Goal: Obtain resource: Download file/media

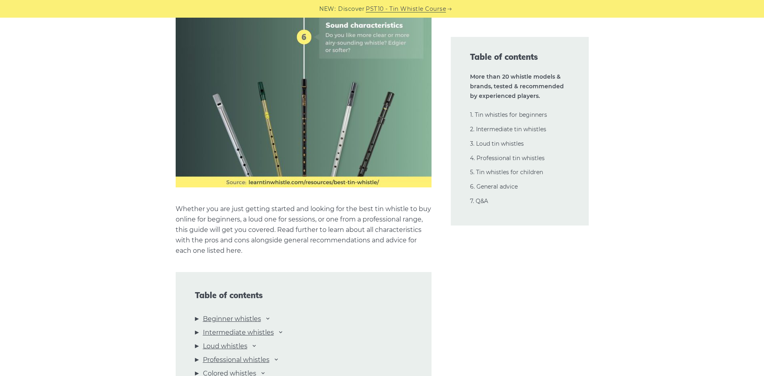
scroll to position [722, 0]
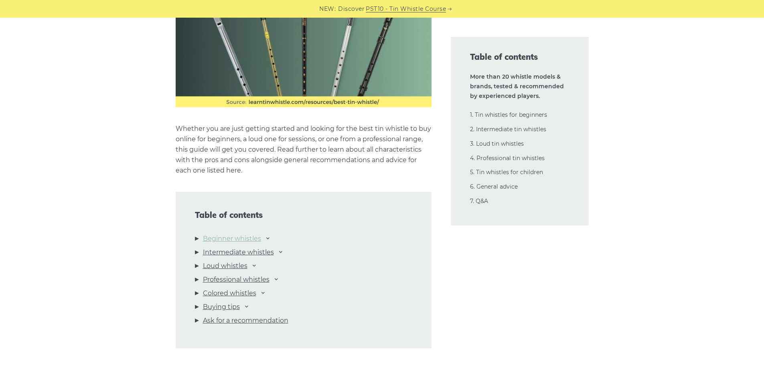
click at [238, 238] on link "Beginner whistles" at bounding box center [232, 238] width 58 height 10
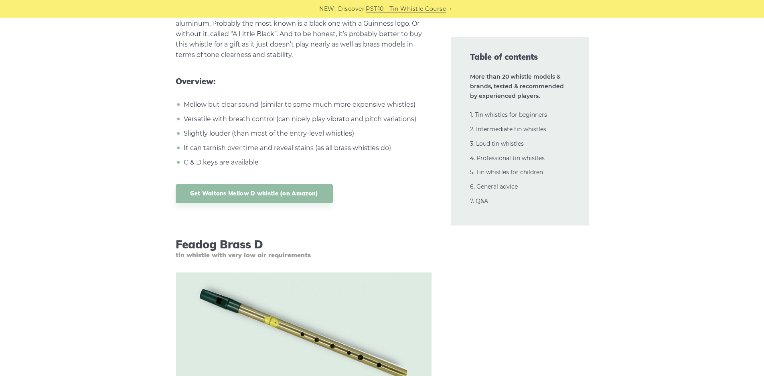
scroll to position [1756, 0]
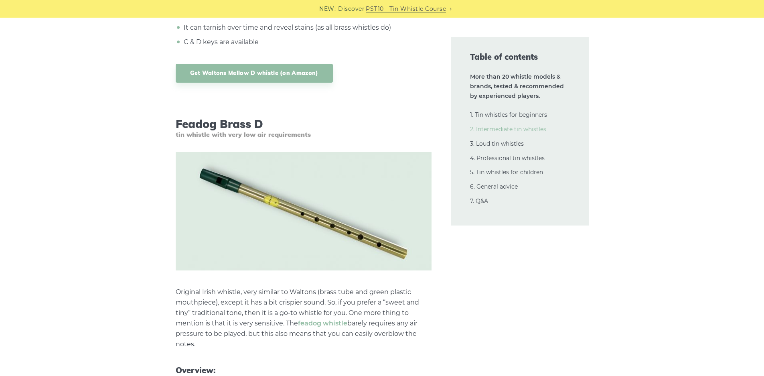
click at [498, 128] on link "2. Intermediate tin whistles" at bounding box center [508, 128] width 76 height 7
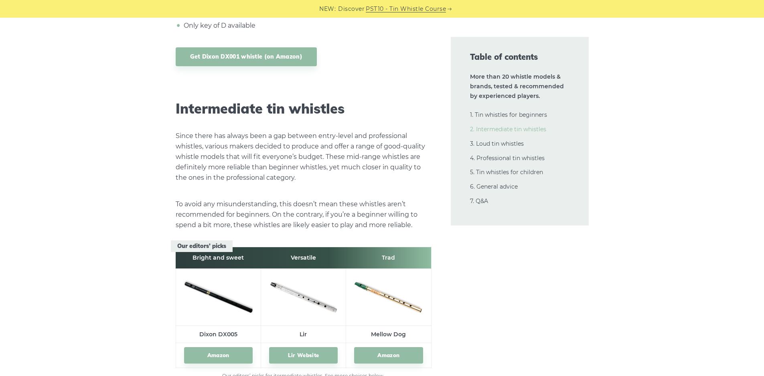
scroll to position [4362, 0]
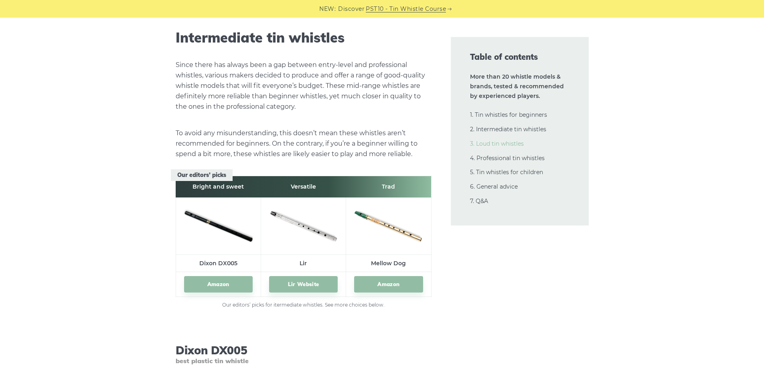
click at [497, 143] on link "3. Loud tin whistles" at bounding box center [497, 143] width 54 height 7
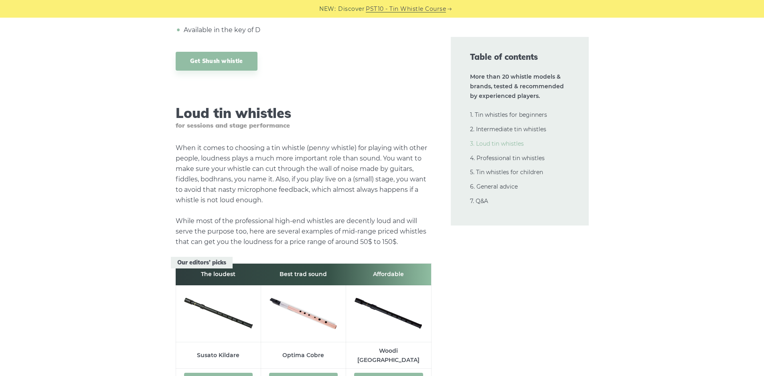
scroll to position [8129, 0]
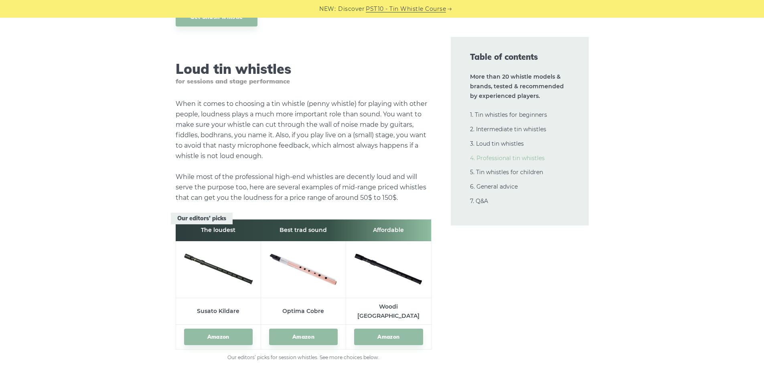
click at [491, 159] on link "4. Professional tin whistles" at bounding box center [507, 157] width 75 height 7
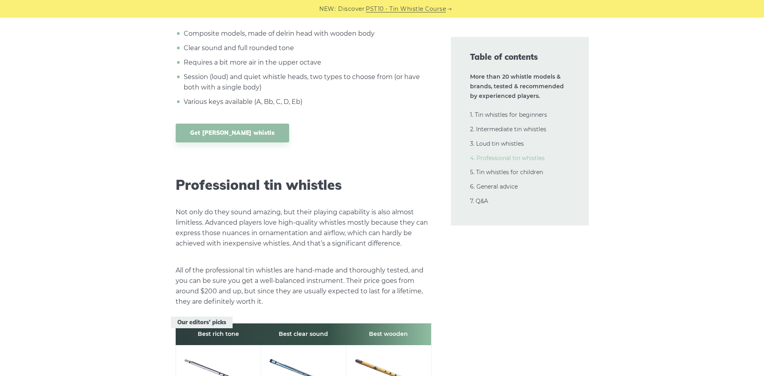
scroll to position [10778, 0]
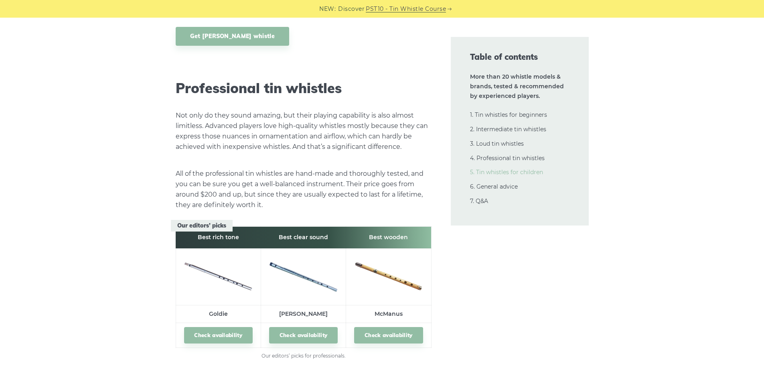
click at [491, 170] on link "5. Tin whistles for children" at bounding box center [506, 171] width 73 height 7
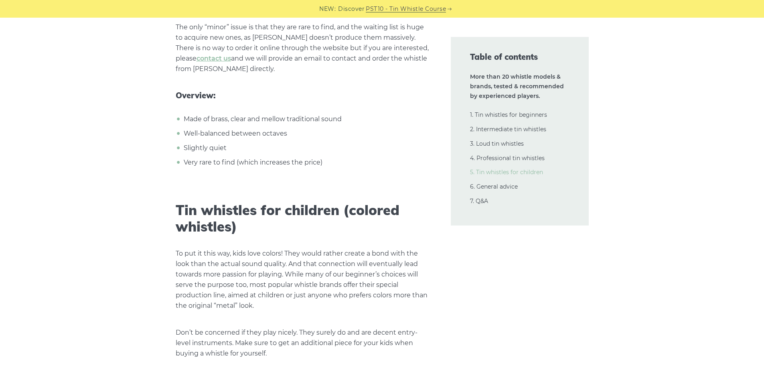
scroll to position [14095, 0]
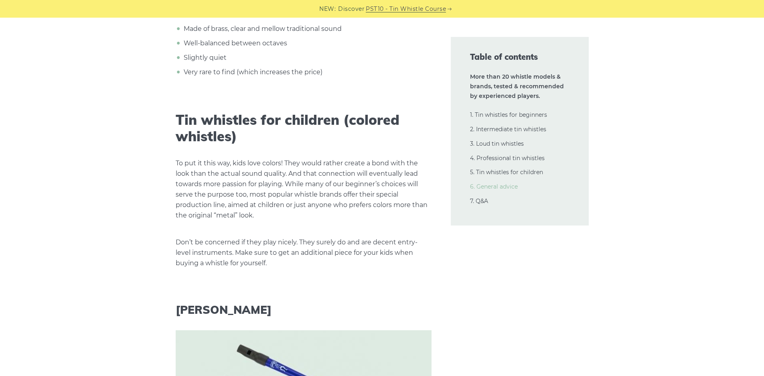
click at [491, 185] on link "6. General advice" at bounding box center [494, 186] width 48 height 7
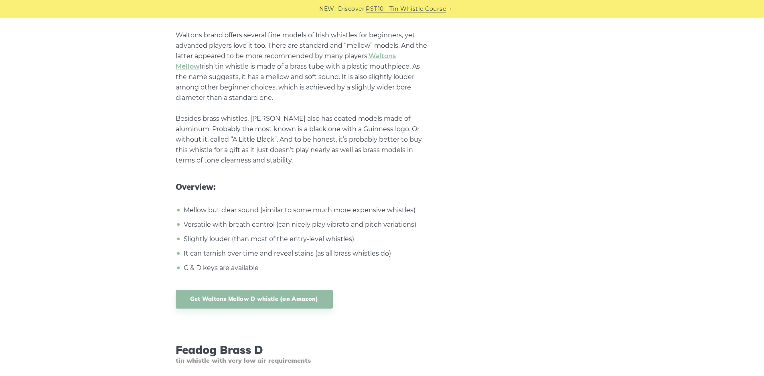
scroll to position [0, 0]
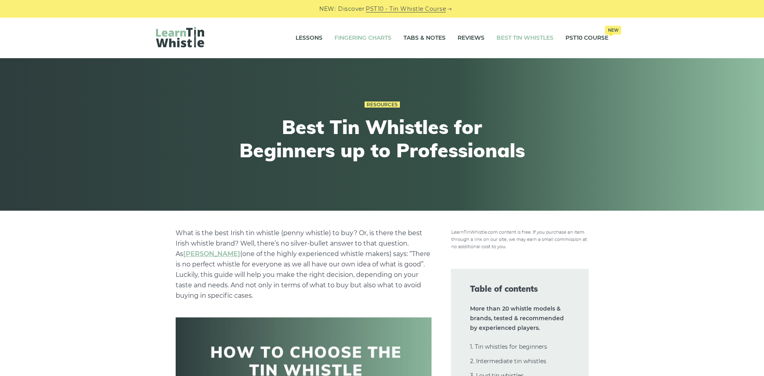
click at [361, 38] on link "Fingering Charts" at bounding box center [362, 38] width 57 height 20
click at [415, 36] on link "Tabs & Notes" at bounding box center [424, 38] width 42 height 20
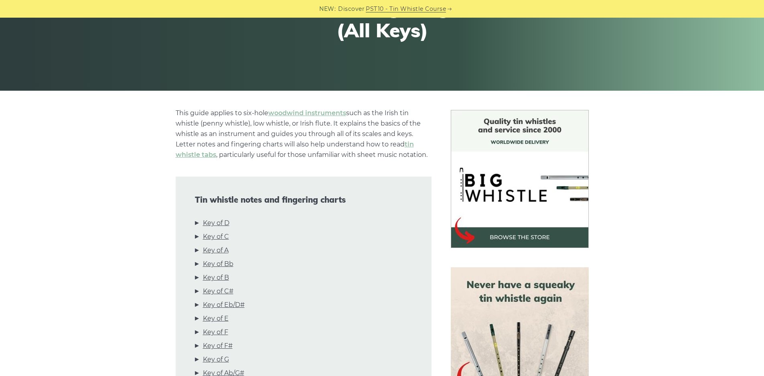
scroll to position [120, 0]
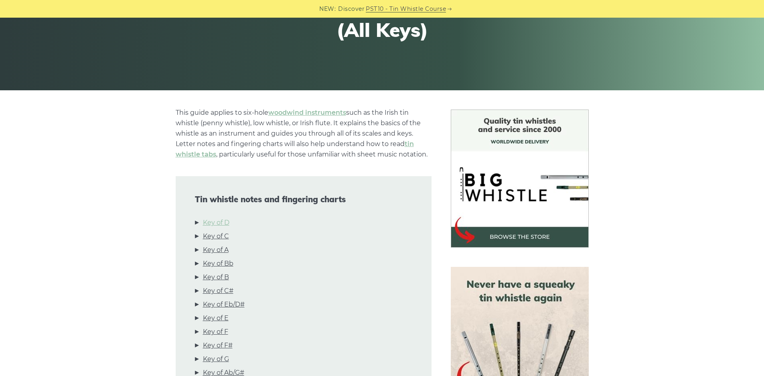
click at [219, 221] on link "Key of D" at bounding box center [216, 222] width 26 height 10
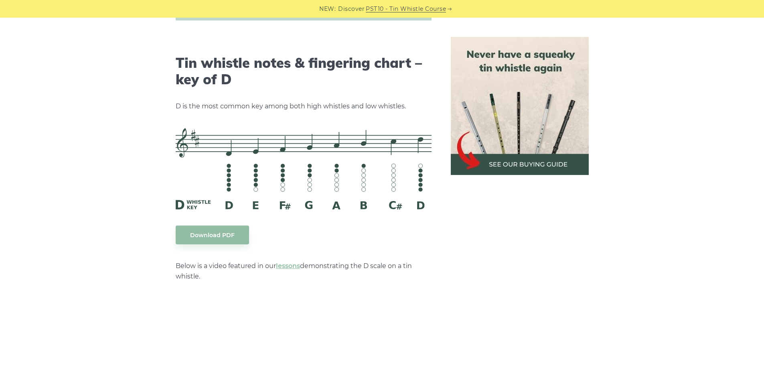
scroll to position [1249, 0]
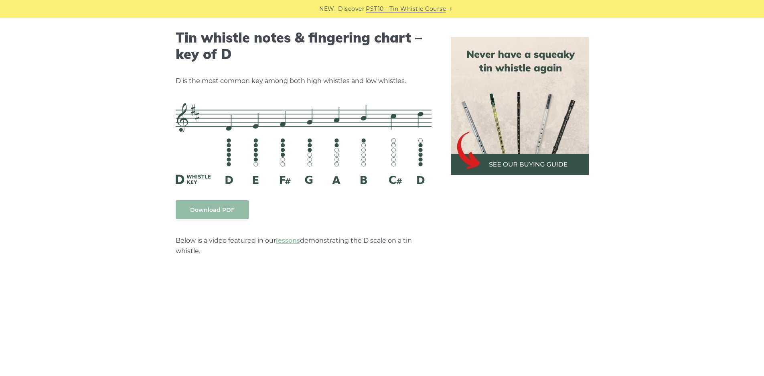
click at [214, 210] on link "Download PDF" at bounding box center [212, 209] width 73 height 19
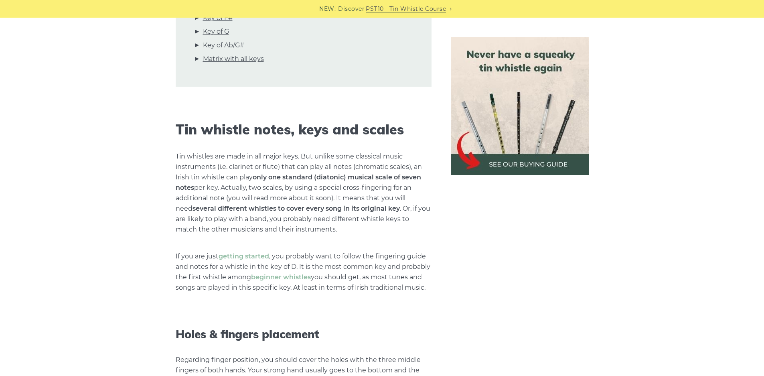
scroll to position [247, 0]
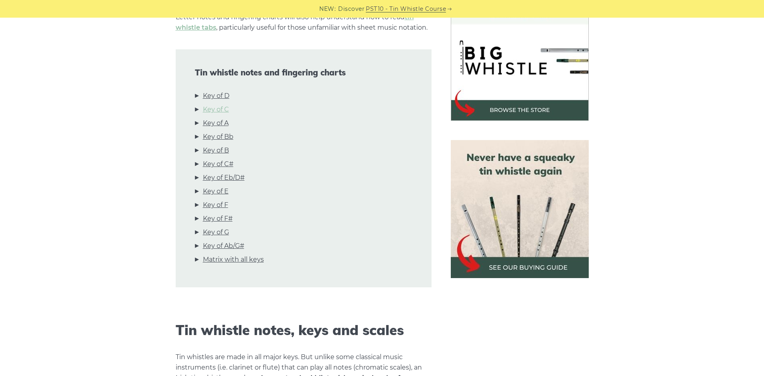
click at [217, 109] on link "Key of C" at bounding box center [216, 109] width 26 height 10
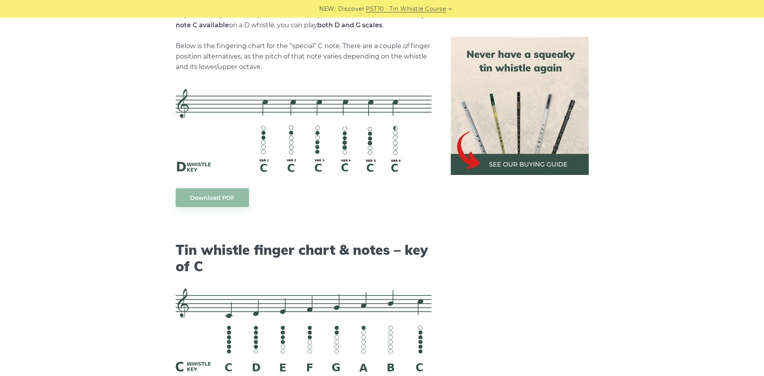
scroll to position [2007, 0]
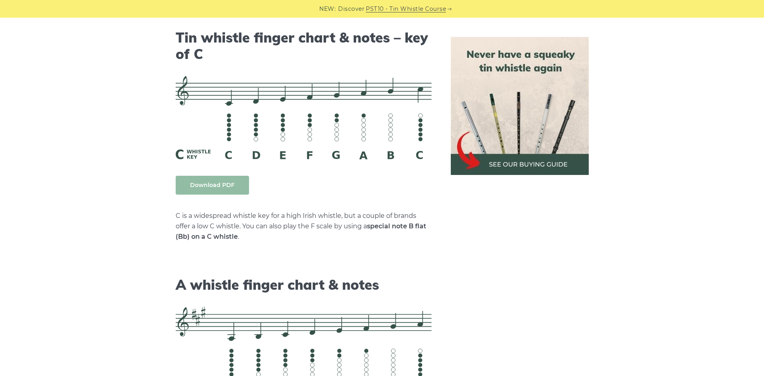
click at [216, 189] on link "Download PDF" at bounding box center [212, 185] width 73 height 19
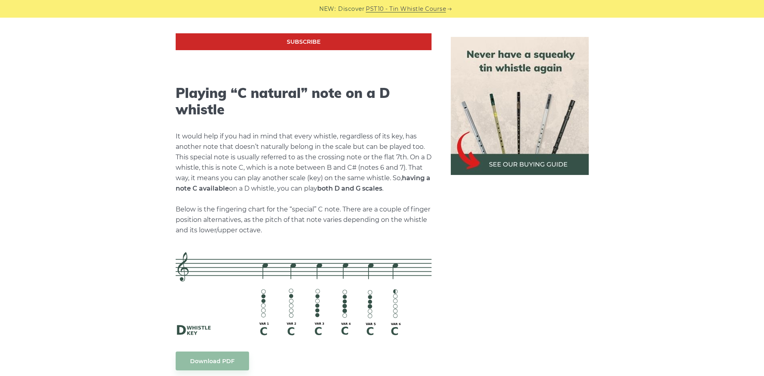
scroll to position [1647, 0]
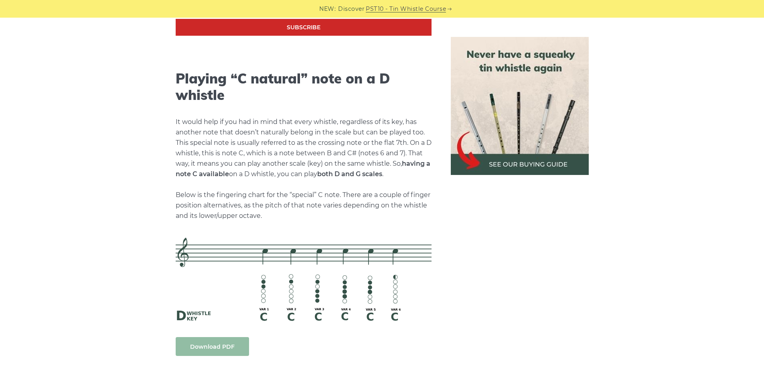
click at [216, 346] on link "Download PDF" at bounding box center [212, 346] width 73 height 19
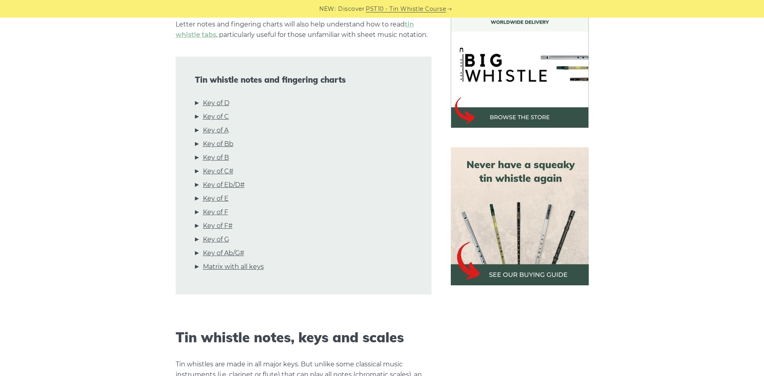
scroll to position [241, 0]
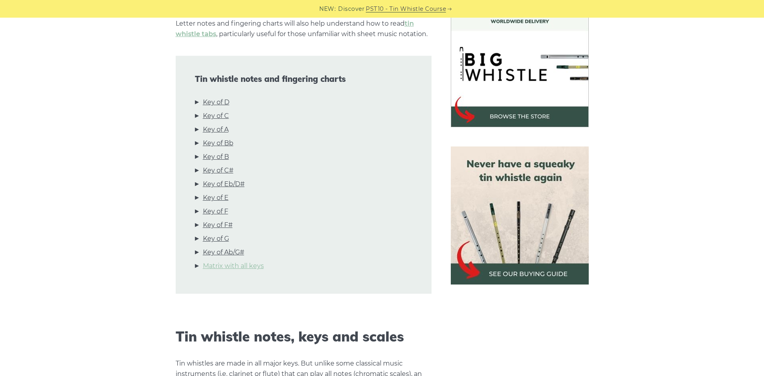
click at [228, 268] on link "Matrix with all keys" at bounding box center [233, 266] width 61 height 10
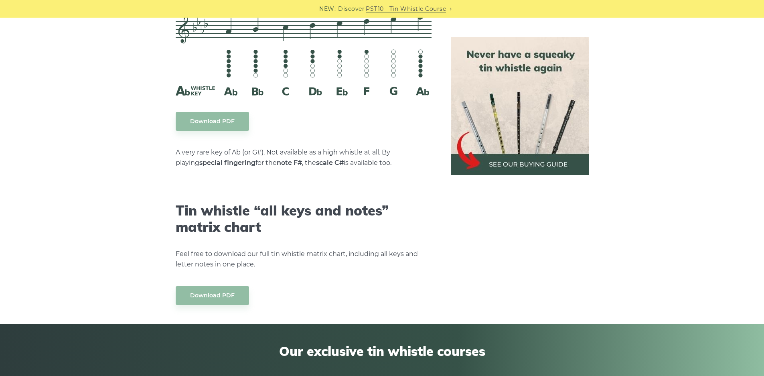
scroll to position [4376, 0]
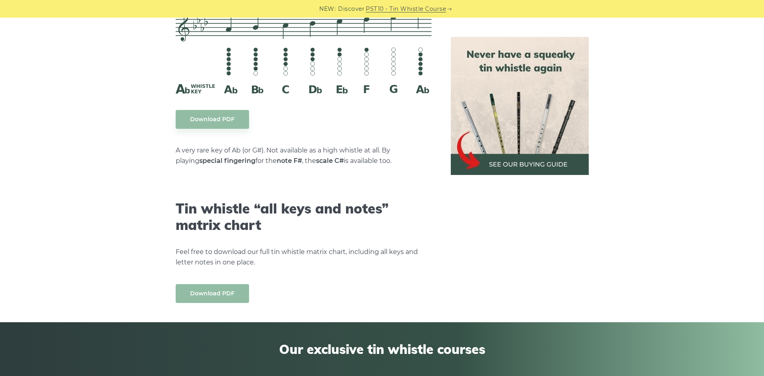
click at [218, 287] on link "Download PDF" at bounding box center [212, 293] width 73 height 19
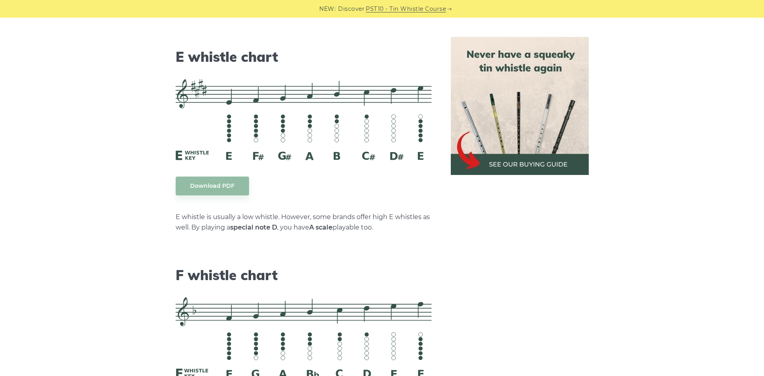
scroll to position [3293, 0]
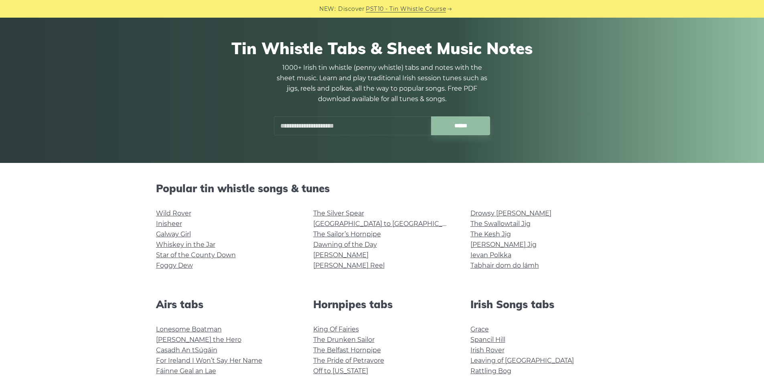
scroll to position [40, 0]
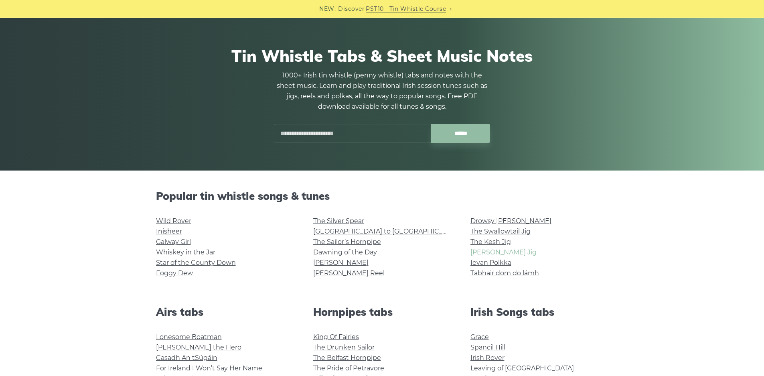
click at [492, 253] on link "Morrison’s Jig" at bounding box center [503, 252] width 66 height 8
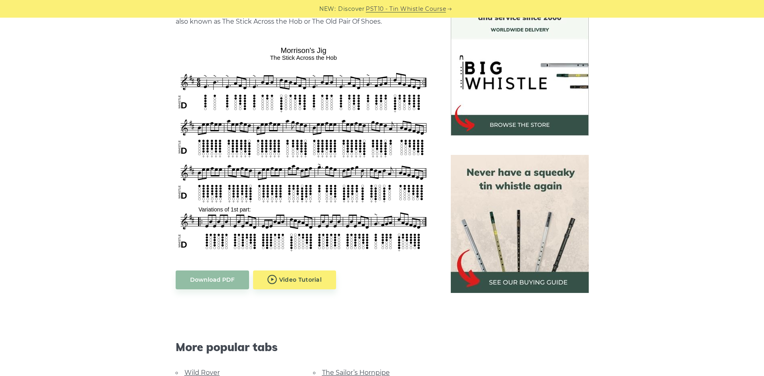
scroll to position [241, 0]
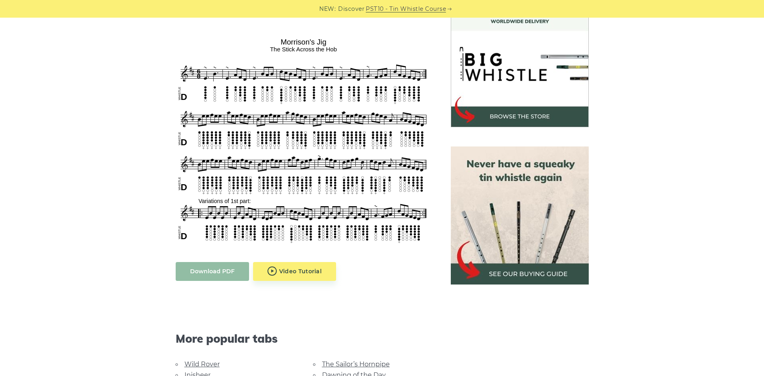
click at [209, 269] on link "Download PDF" at bounding box center [212, 271] width 73 height 19
